Goal: Task Accomplishment & Management: Use online tool/utility

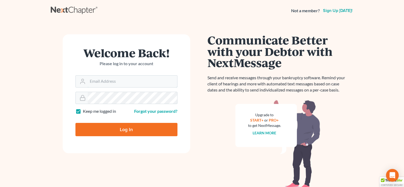
type input "rds@desimonelaw.com"
click at [107, 128] on input "Log In" at bounding box center [126, 129] width 102 height 13
type input "Thinking..."
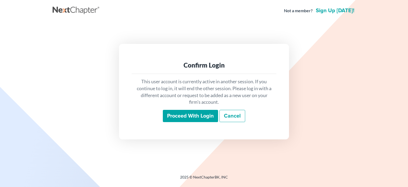
click at [179, 117] on input "Proceed with login" at bounding box center [190, 116] width 55 height 12
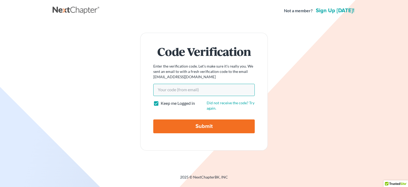
click at [167, 93] on input "Your code(from email)" at bounding box center [203, 90] width 101 height 12
paste input "084d5e"
type input "084d5e"
click at [160, 125] on input "Submit" at bounding box center [203, 126] width 101 height 14
type input "Thinking..."
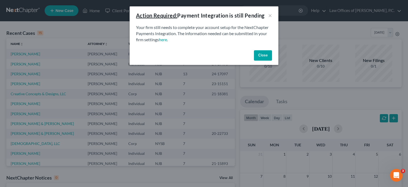
click at [264, 53] on button "Close" at bounding box center [263, 55] width 18 height 11
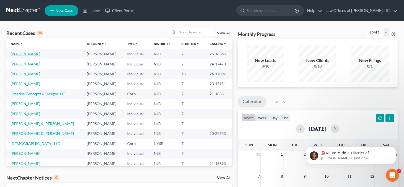
click at [32, 54] on link "Morina, Nicole" at bounding box center [25, 53] width 29 height 5
select select "2"
select select "1"
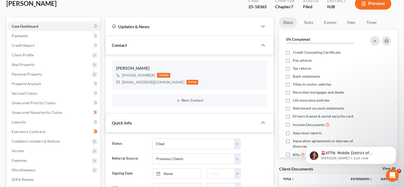
scroll to position [106, 0]
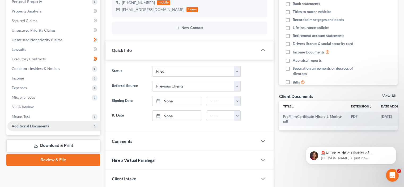
click at [29, 125] on span "Additional Documents" at bounding box center [30, 125] width 37 height 5
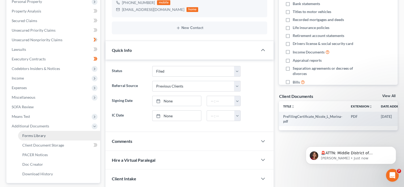
click at [37, 134] on span "Forms Library" at bounding box center [33, 135] width 23 height 5
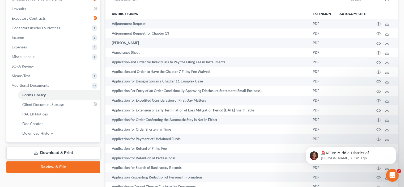
scroll to position [159, 0]
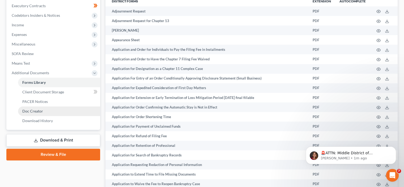
click at [47, 111] on link "Doc Creator" at bounding box center [59, 111] width 82 height 10
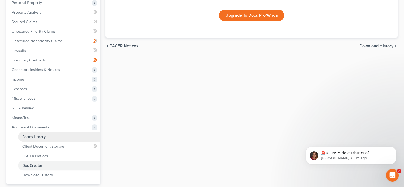
scroll to position [133, 0]
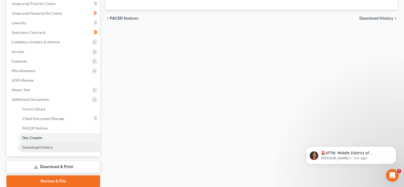
click at [50, 146] on span "Download History" at bounding box center [37, 147] width 31 height 5
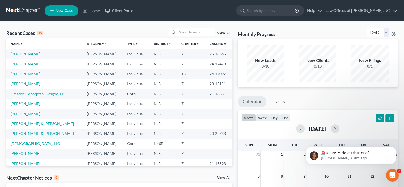
click at [29, 55] on link "Morina, Nicole" at bounding box center [25, 53] width 29 height 5
select select "2"
select select "1"
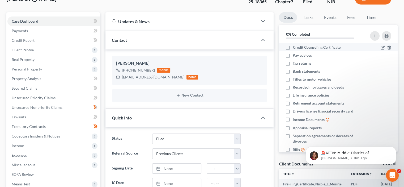
scroll to position [27, 0]
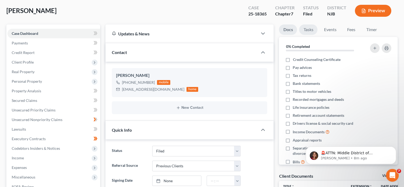
click at [303, 32] on link "Tasks" at bounding box center [308, 29] width 18 height 10
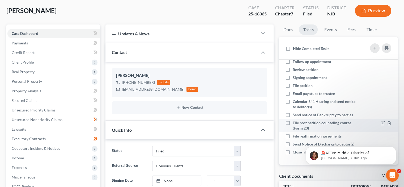
click at [292, 120] on label "File post petition counseling course (Form 23)" at bounding box center [324, 125] width 64 height 11
click at [295, 120] on input "File post petition counseling course (Form 23)" at bounding box center [296, 121] width 3 height 3
checkbox input "true"
click at [380, 121] on icon at bounding box center [382, 123] width 4 height 4
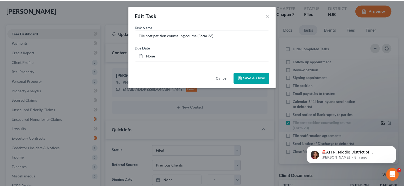
scroll to position [22, 0]
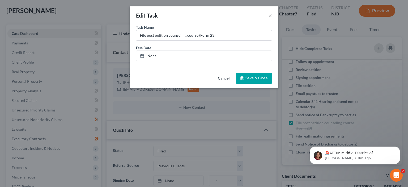
click at [252, 79] on span "Save & Close" at bounding box center [256, 78] width 22 height 5
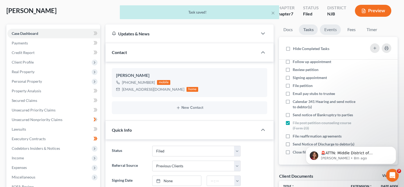
click at [328, 29] on link "Events" at bounding box center [329, 29] width 21 height 10
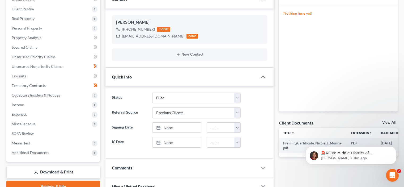
scroll to position [106, 0]
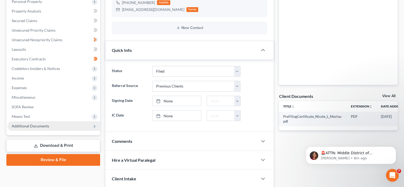
click at [47, 124] on span "Additional Documents" at bounding box center [30, 125] width 37 height 5
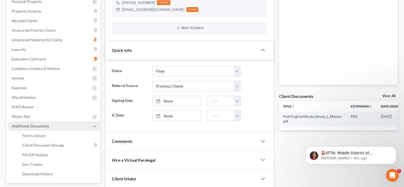
scroll to position [133, 0]
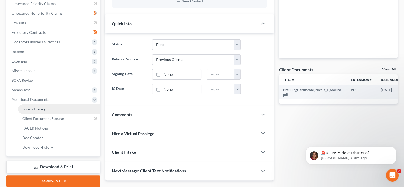
click at [44, 110] on span "Forms Library" at bounding box center [33, 108] width 23 height 5
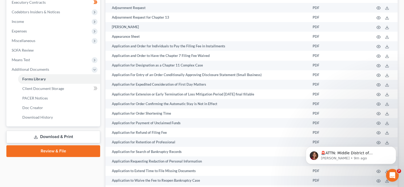
scroll to position [150, 0]
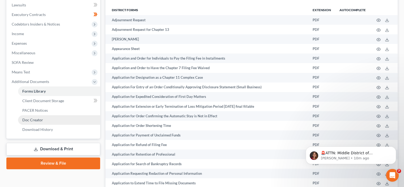
click at [37, 122] on link "Doc Creator" at bounding box center [59, 120] width 82 height 10
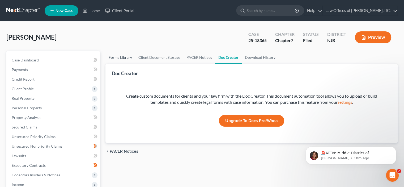
click at [128, 57] on link "Forms Library" at bounding box center [120, 57] width 30 height 13
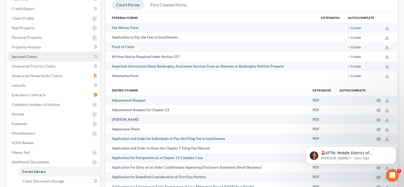
scroll to position [80, 0]
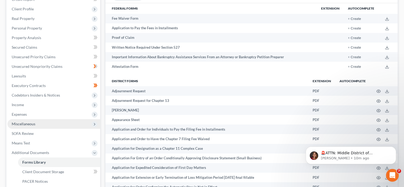
click at [39, 125] on span "Miscellaneous" at bounding box center [53, 124] width 93 height 10
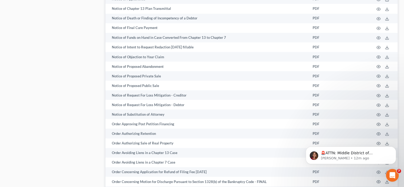
scroll to position [982, 0]
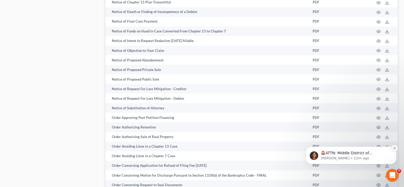
click at [393, 148] on icon "Dismiss notification" at bounding box center [394, 148] width 2 height 2
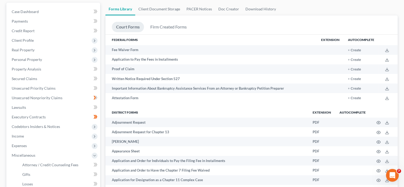
scroll to position [0, 0]
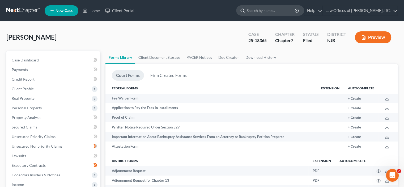
click at [250, 12] on input "search" at bounding box center [270, 11] width 49 height 10
type input "certification about a financial management course form 423"
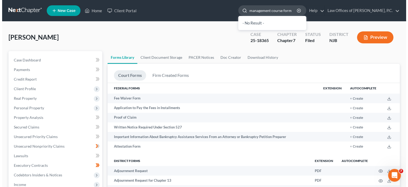
scroll to position [0, 53]
